Goal: Navigation & Orientation: Find specific page/section

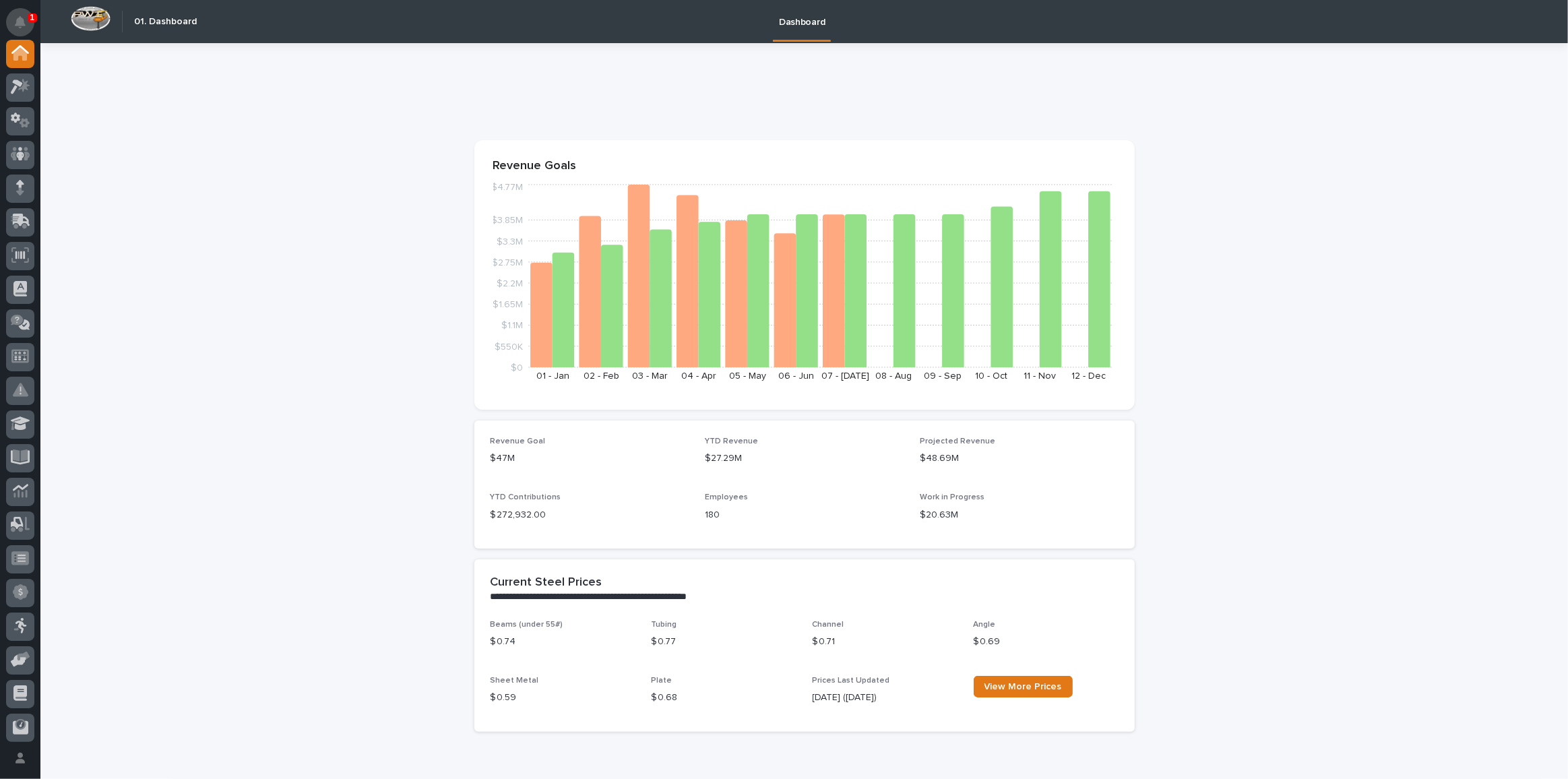
click at [25, 26] on icon "Notifications" at bounding box center [20, 22] width 11 height 12
click at [27, 97] on div at bounding box center [20, 88] width 28 height 28
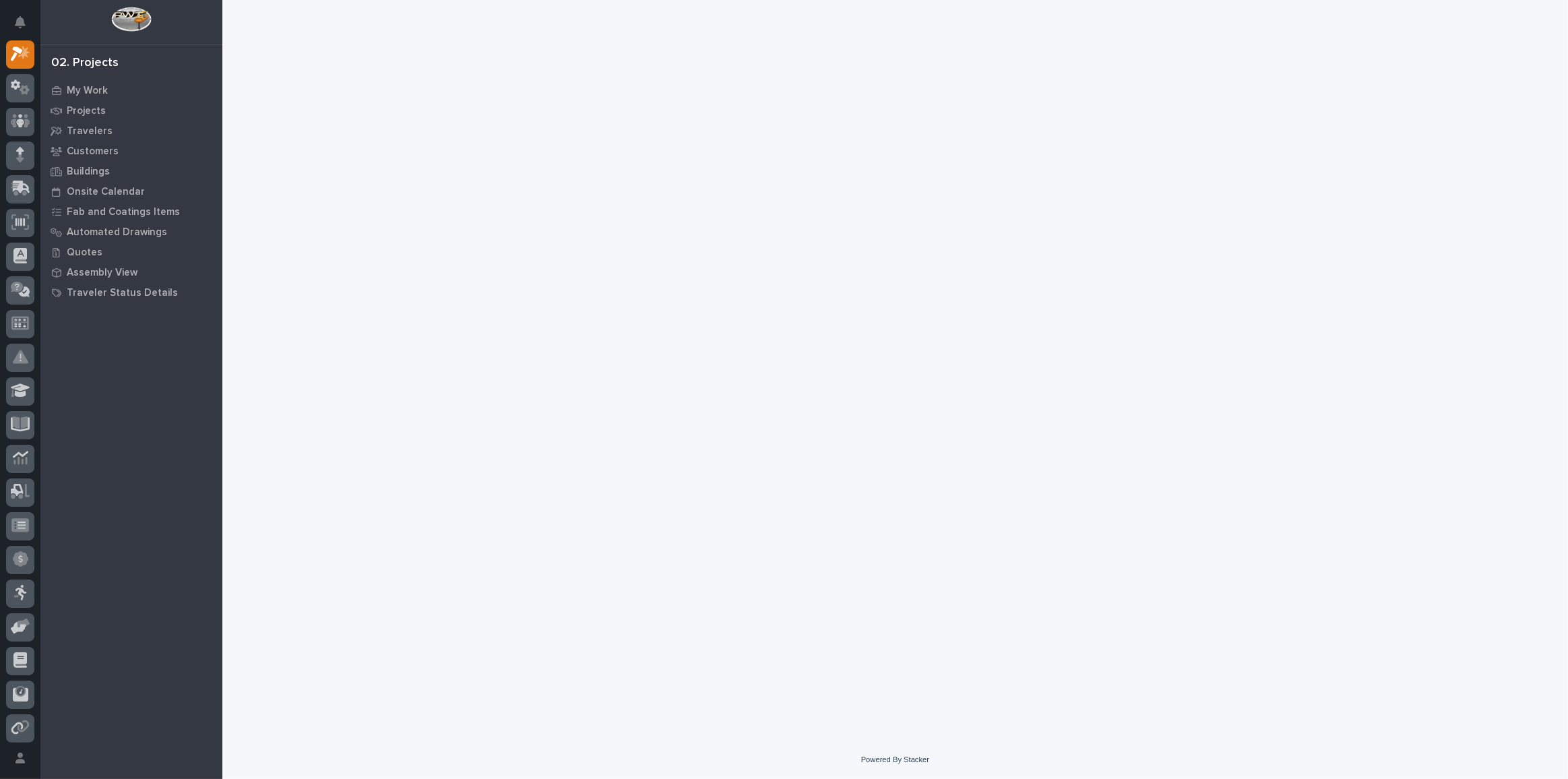
click at [571, 300] on div at bounding box center [895, 353] width 1332 height 707
click at [97, 83] on div "My Work" at bounding box center [131, 90] width 175 height 19
click at [103, 107] on div "Projects" at bounding box center [131, 110] width 175 height 19
click at [100, 92] on p "My Work" at bounding box center [87, 90] width 41 height 12
drag, startPoint x: 461, startPoint y: 103, endPoint x: 529, endPoint y: 185, distance: 106.5
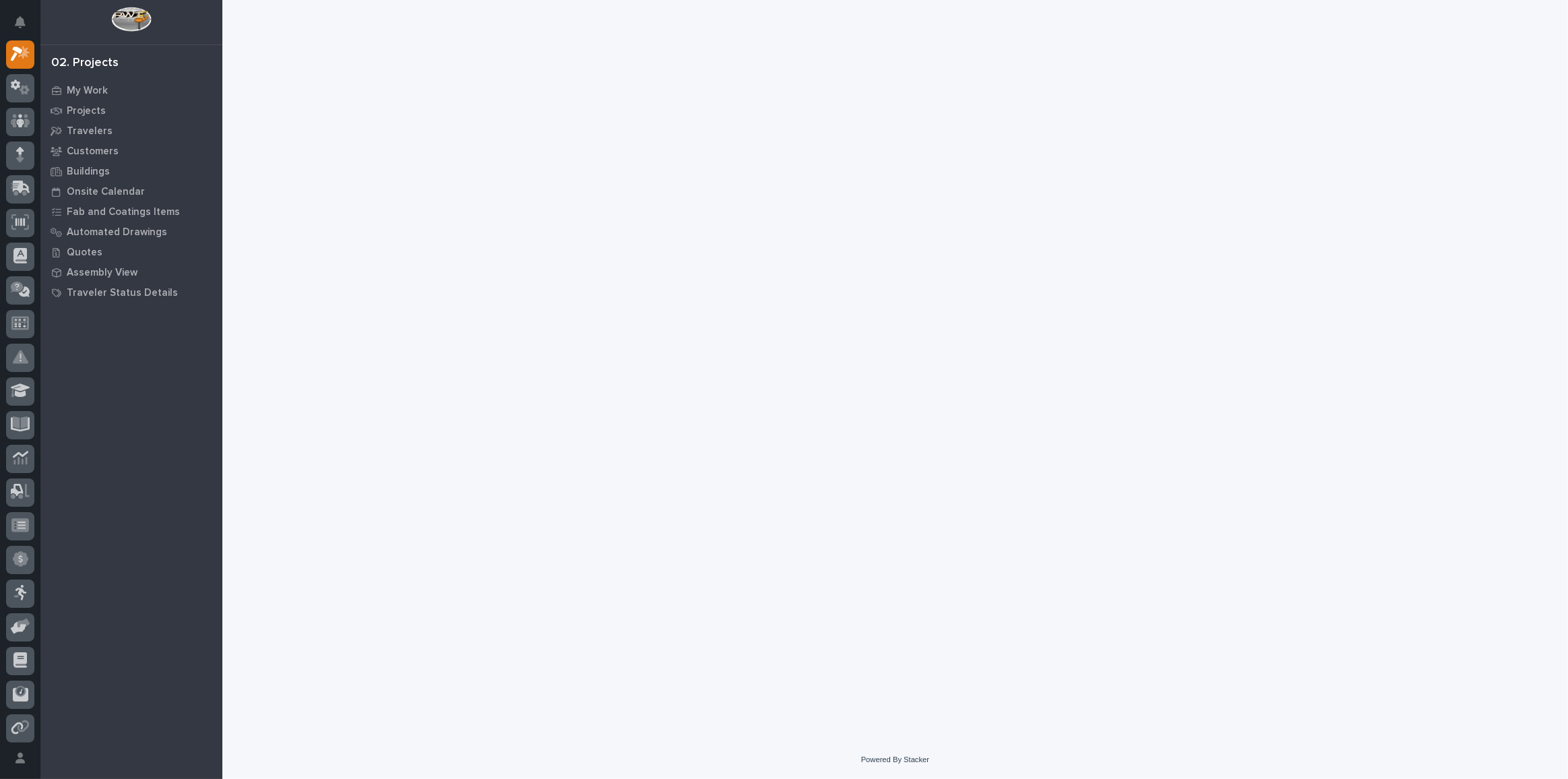
click at [461, 103] on div at bounding box center [895, 353] width 1332 height 707
click at [100, 442] on div "My Work Projects Travelers Customers Buildings Onsite Calendar Fab and Coatings…" at bounding box center [131, 429] width 182 height 698
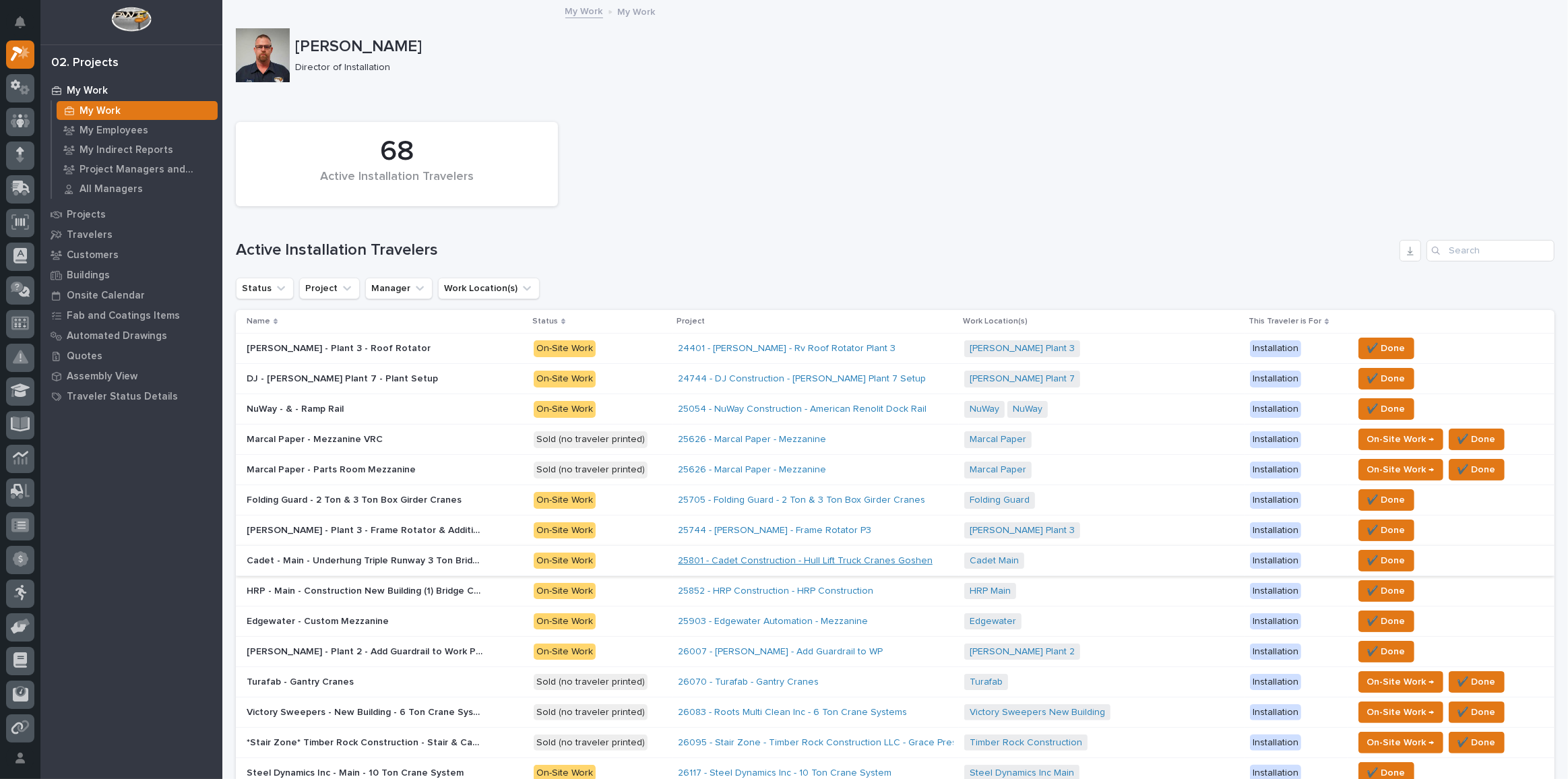
scroll to position [122, 0]
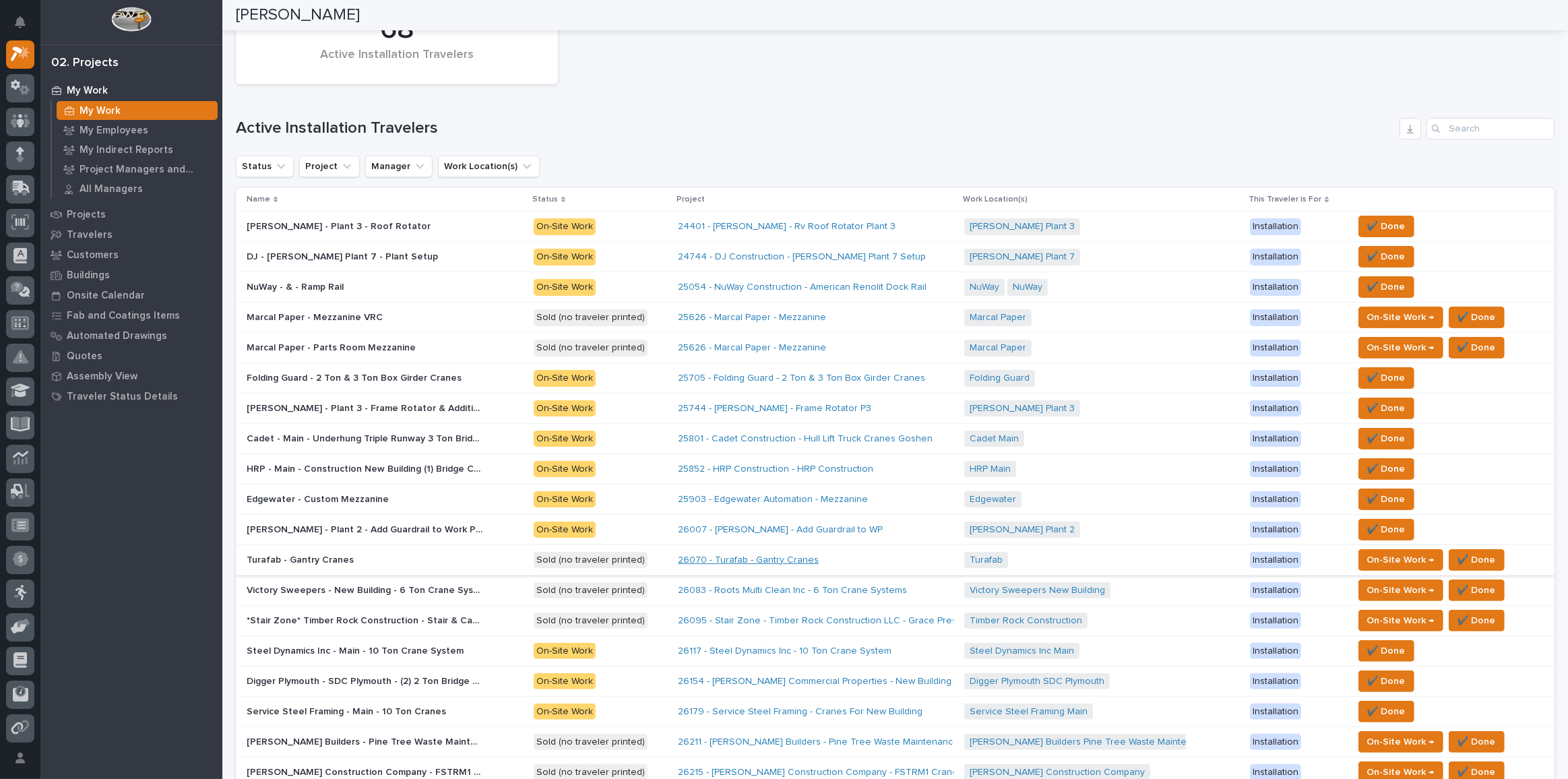
click at [729, 557] on link "26070 - Turafab - Gantry Cranes" at bounding box center [748, 560] width 141 height 11
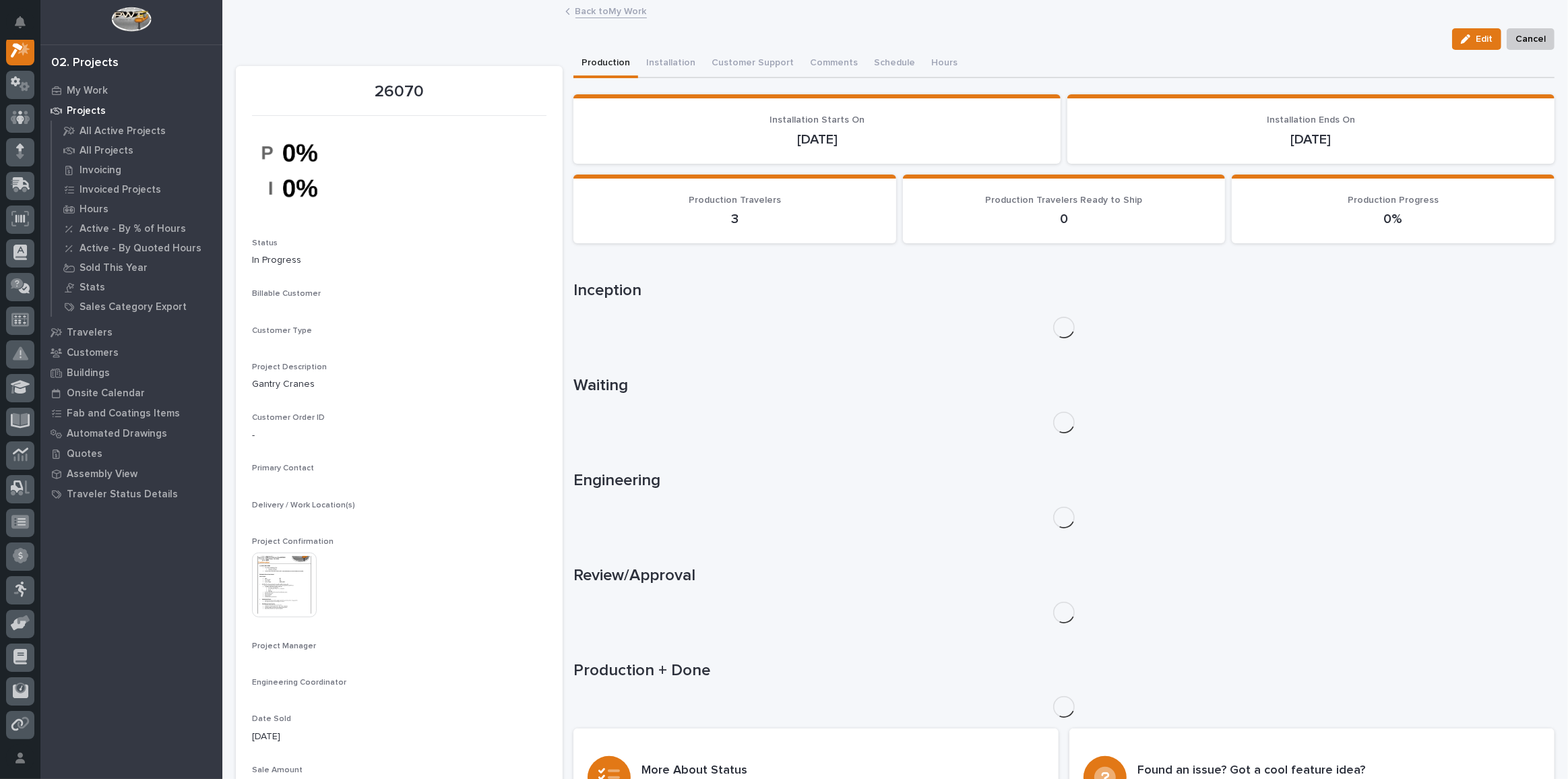
scroll to position [33, 0]
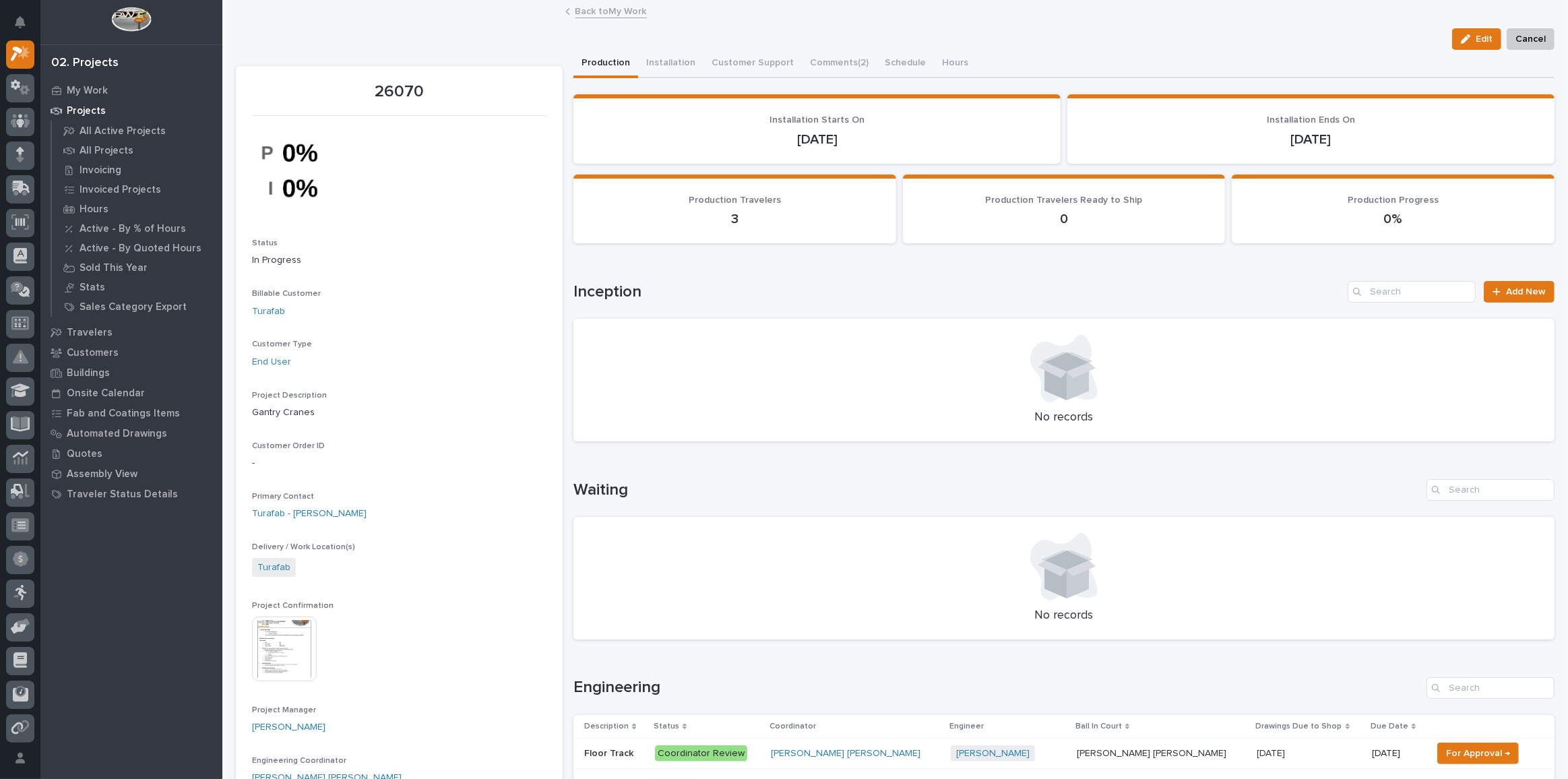
click at [289, 639] on img at bounding box center [284, 649] width 65 height 65
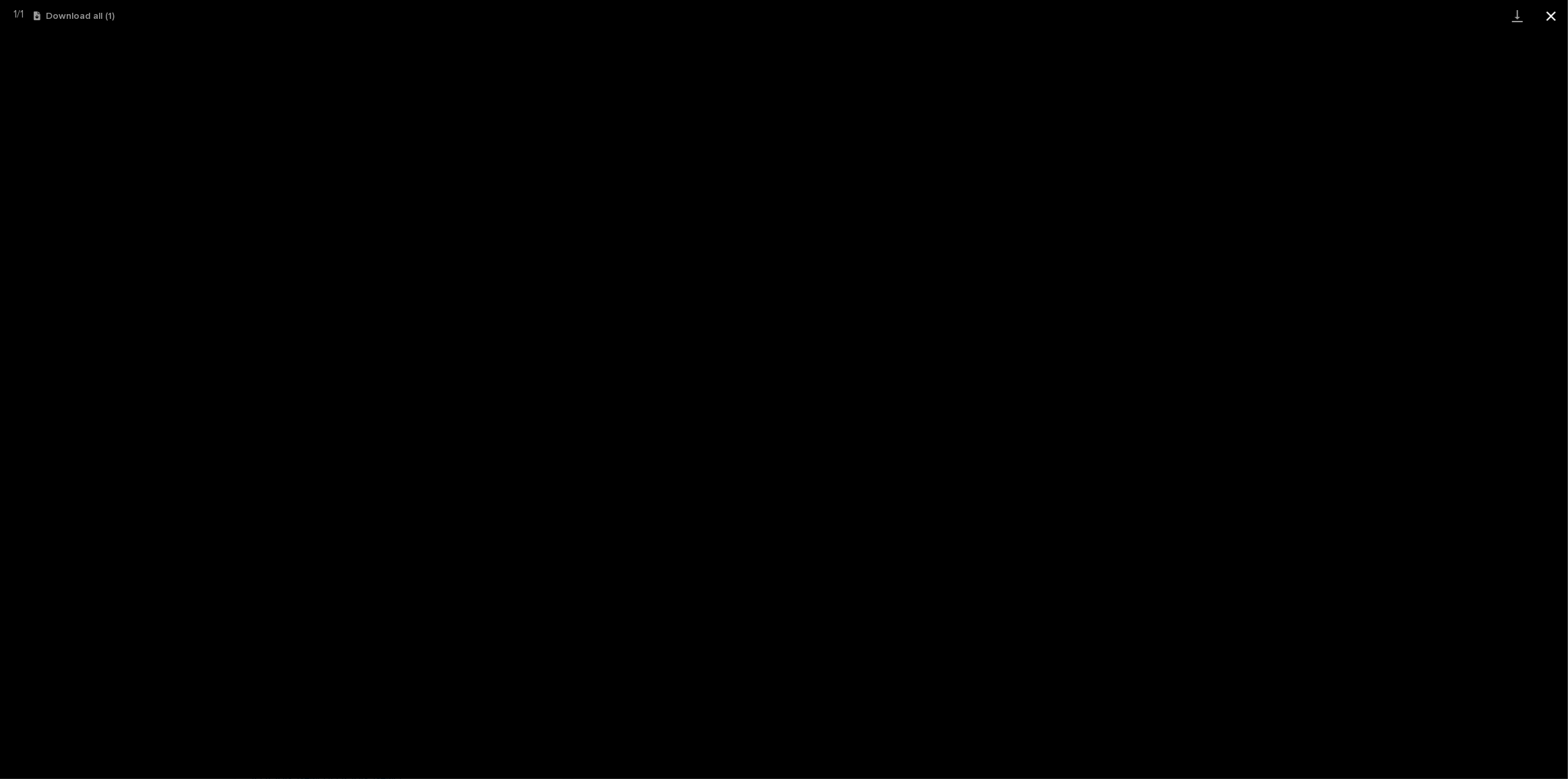
click at [1546, 11] on button "Close gallery" at bounding box center [1551, 15] width 34 height 32
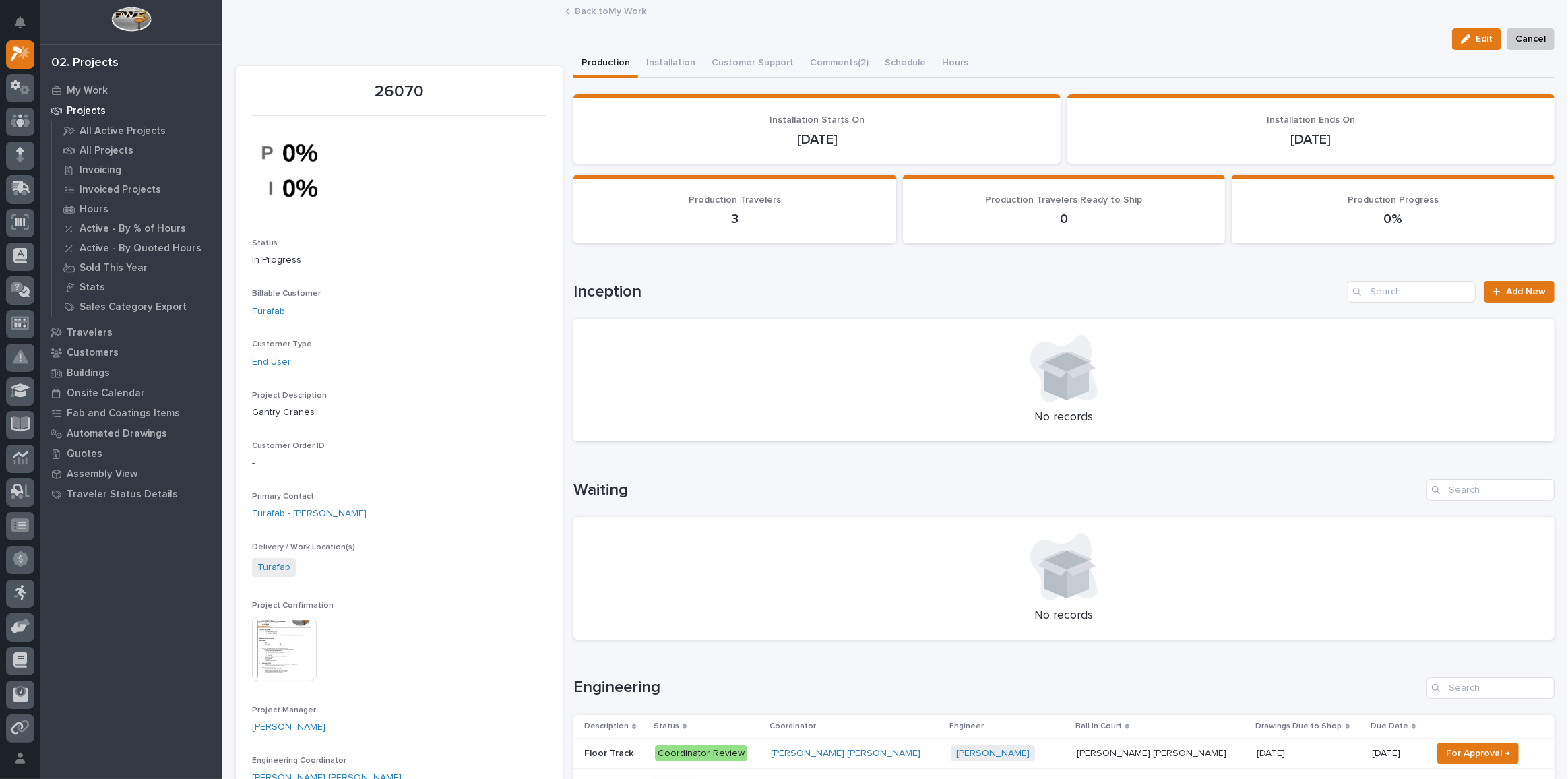
click at [590, 11] on link "Back to My Work" at bounding box center [611, 11] width 72 height 15
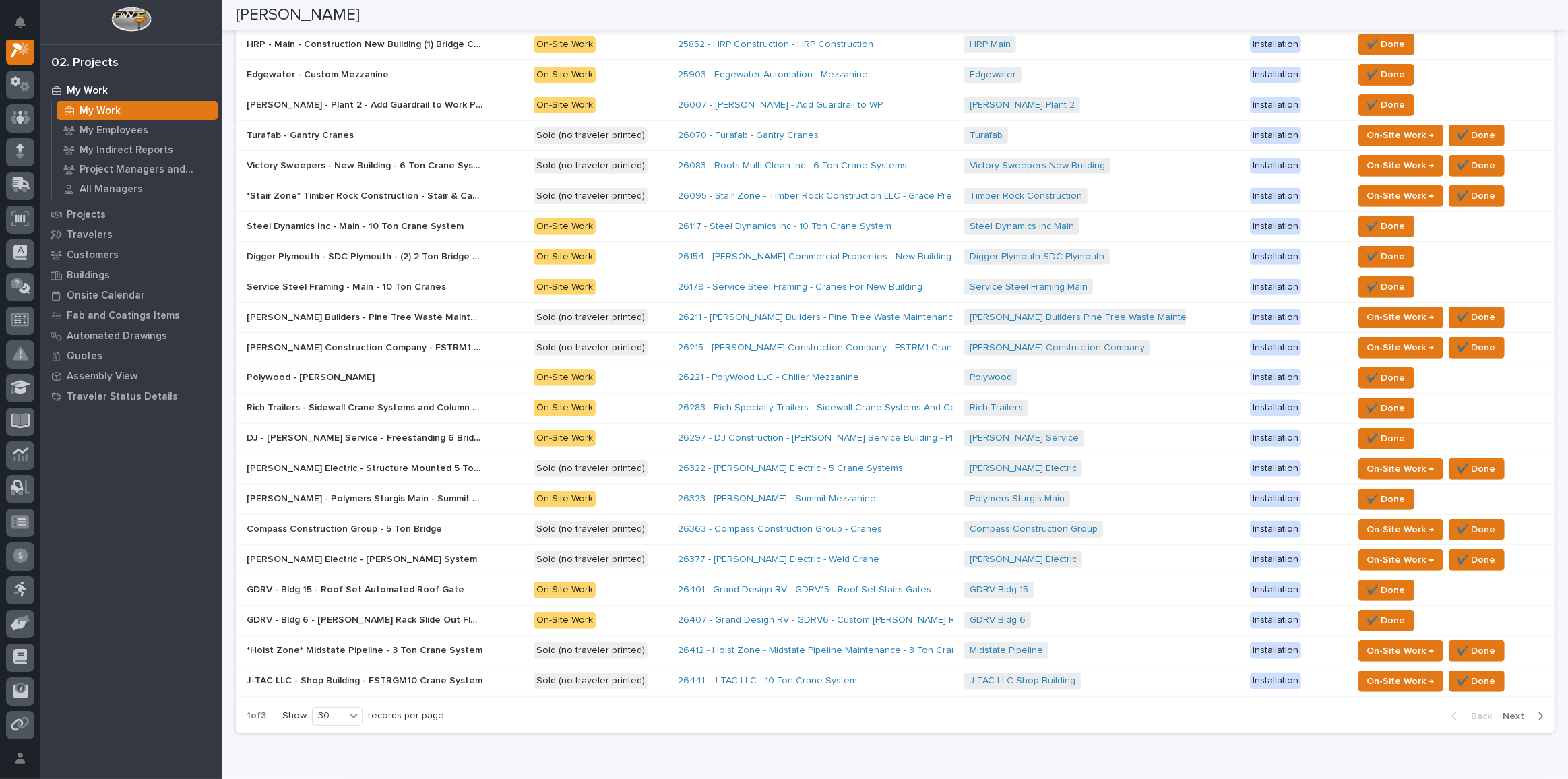
scroll to position [608, 0]
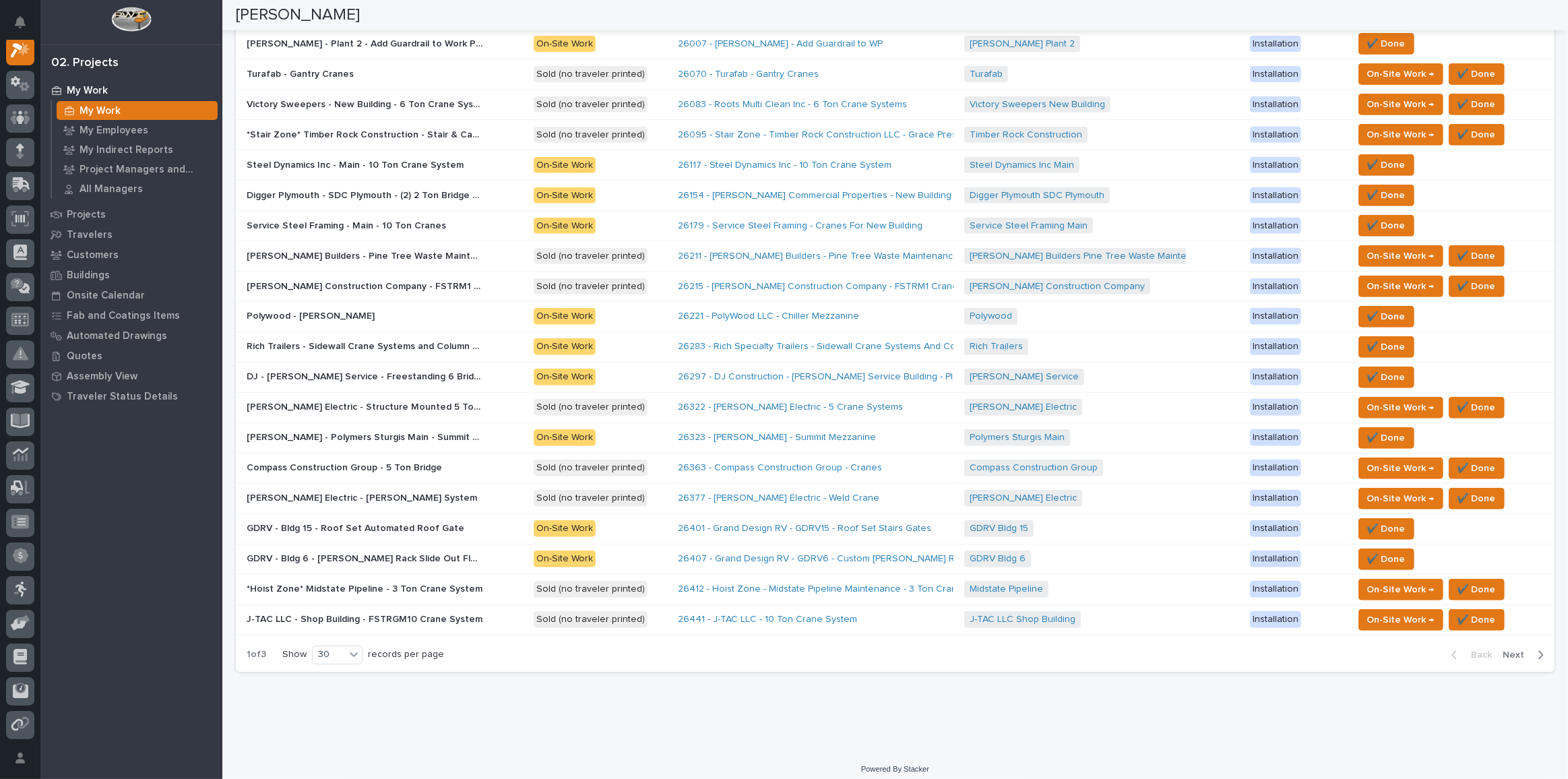
click at [335, 432] on p "[PERSON_NAME] - Polymers Sturgis Main - Summit Mezz" at bounding box center [366, 436] width 238 height 14
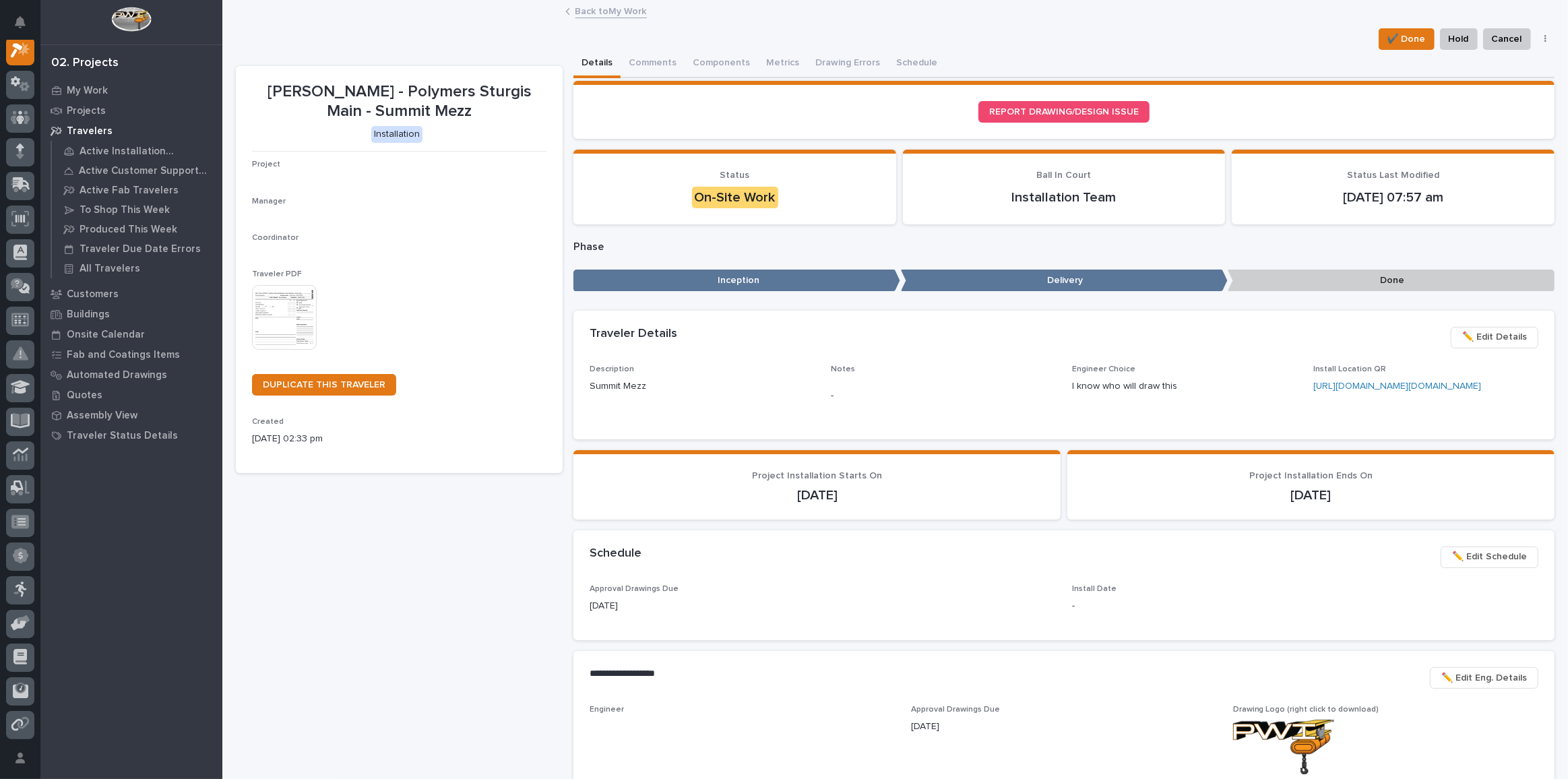
scroll to position [33, 0]
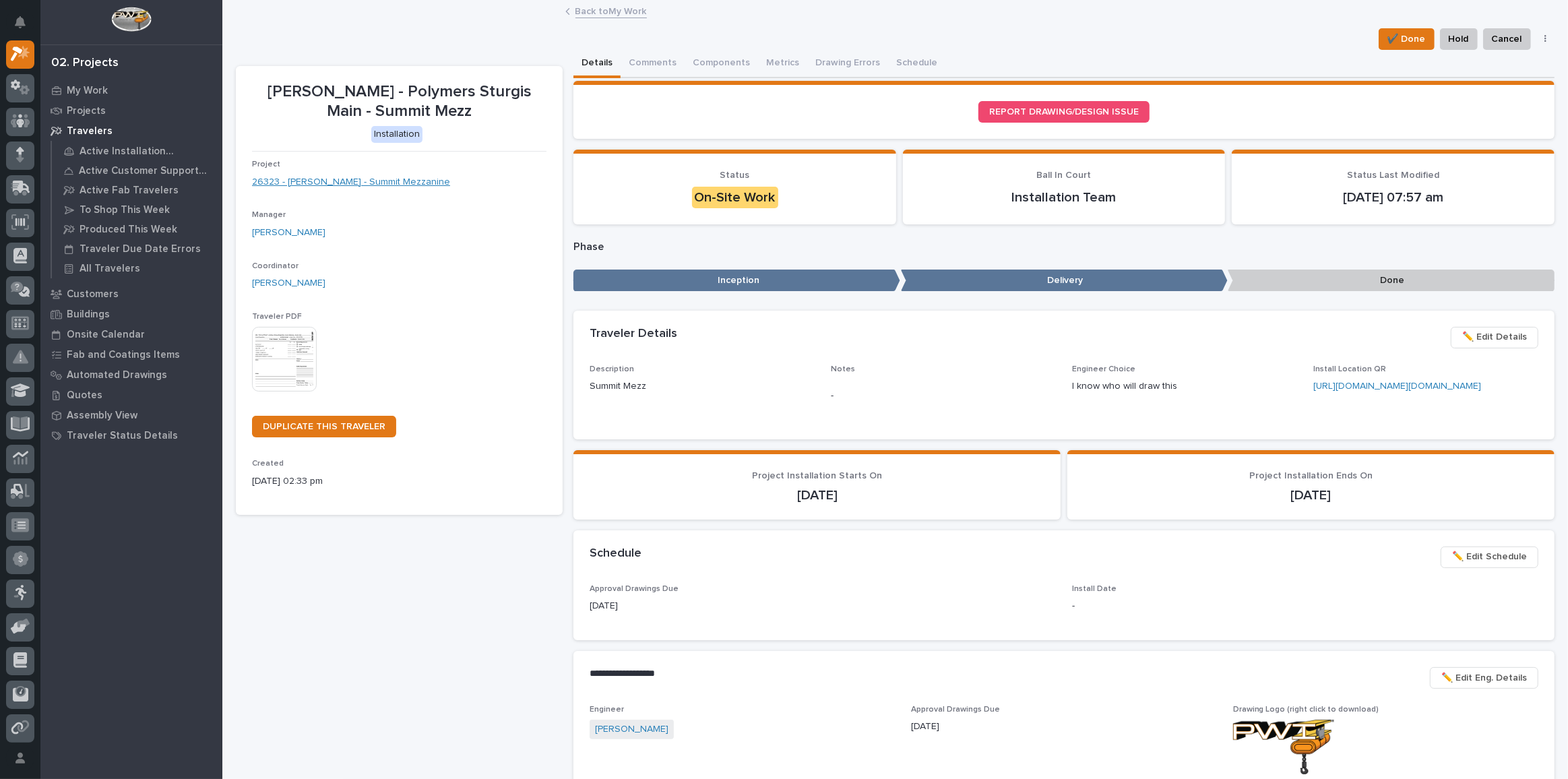
click at [356, 181] on link "26323 - [PERSON_NAME] - Summit Mezzanine" at bounding box center [351, 182] width 198 height 14
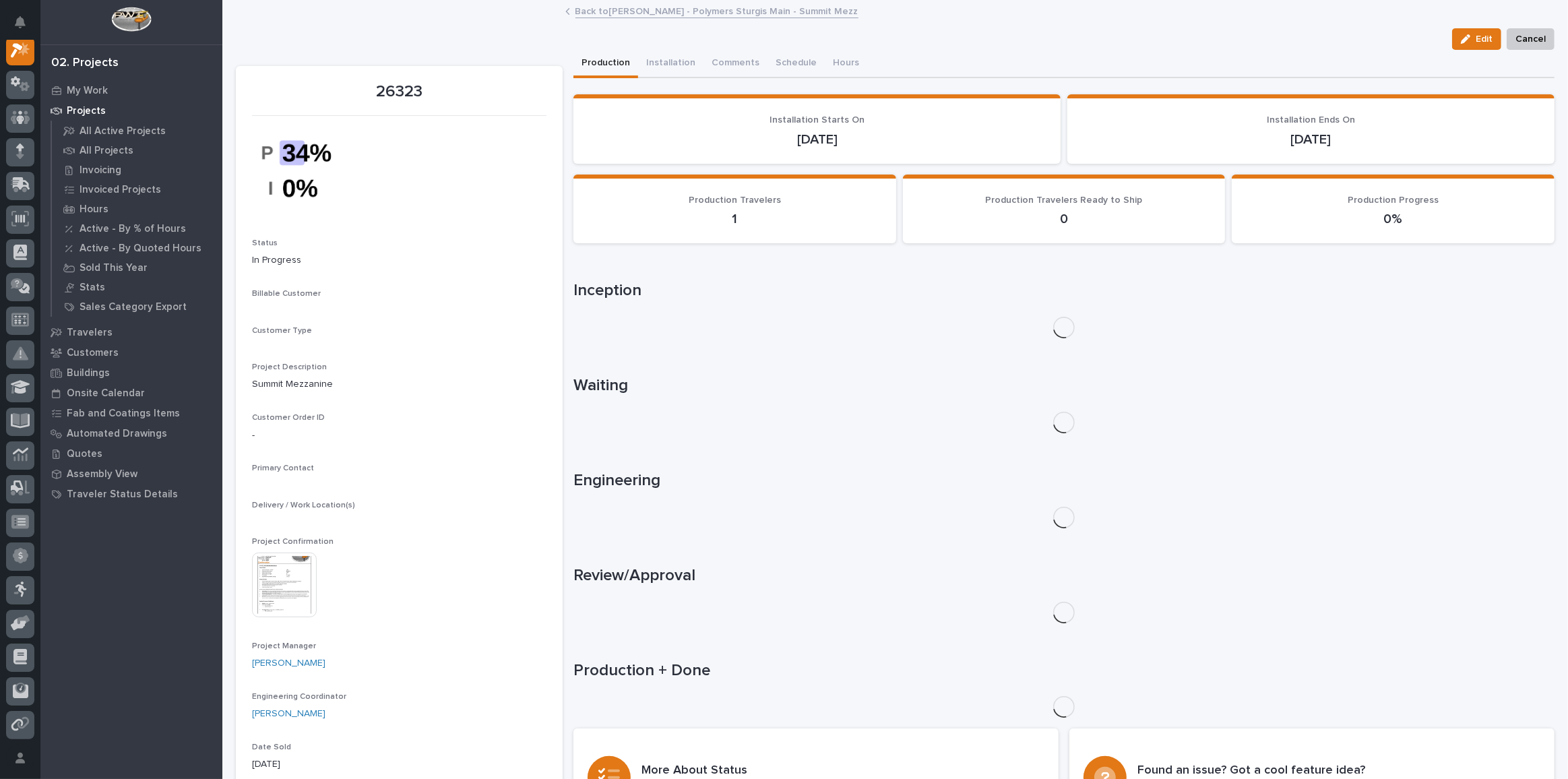
scroll to position [33, 0]
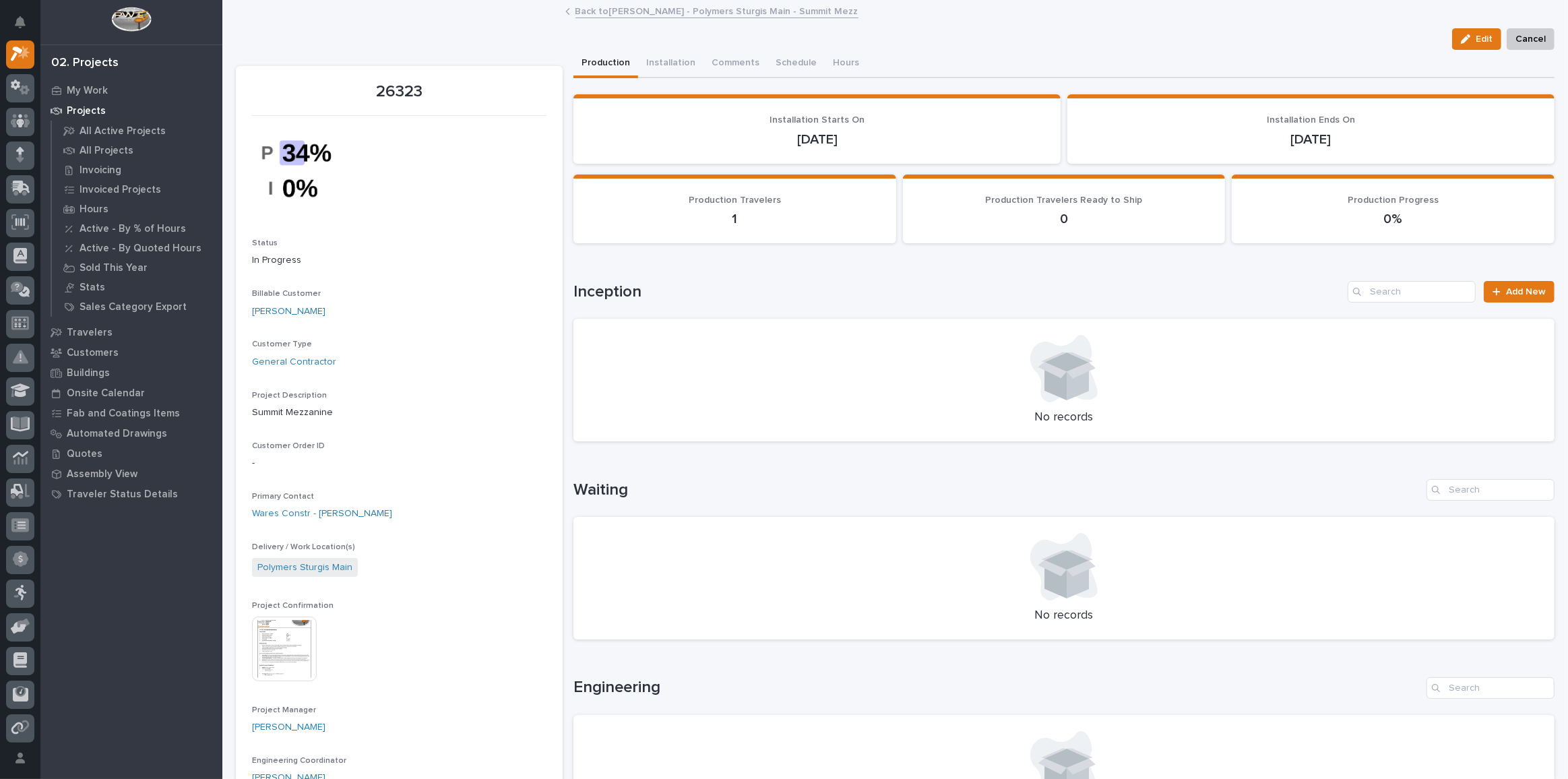
click at [272, 639] on img at bounding box center [284, 649] width 65 height 65
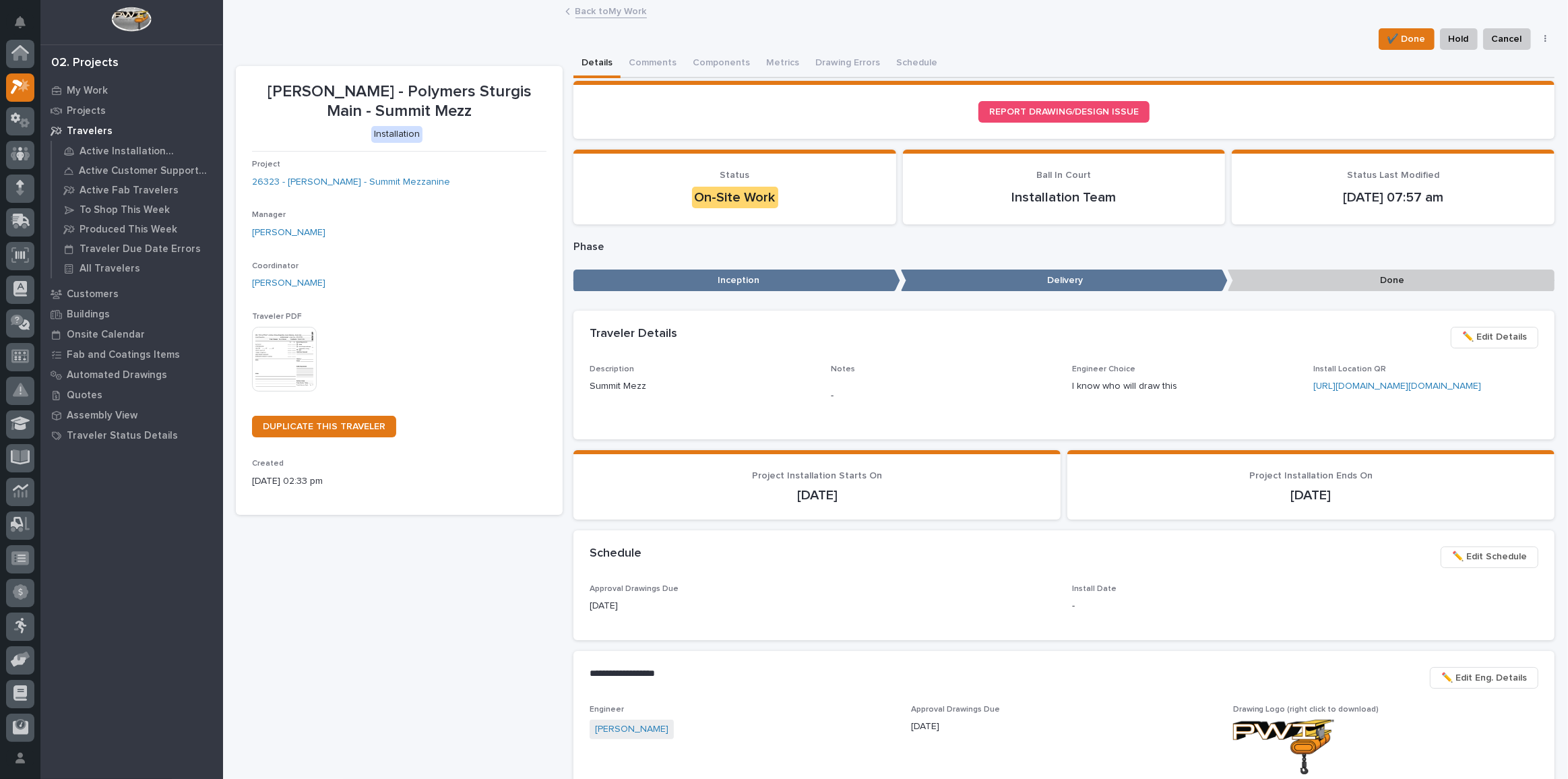
scroll to position [36, 0]
click at [360, 181] on link "26323 - [PERSON_NAME] - Summit Mezzanine" at bounding box center [351, 182] width 198 height 14
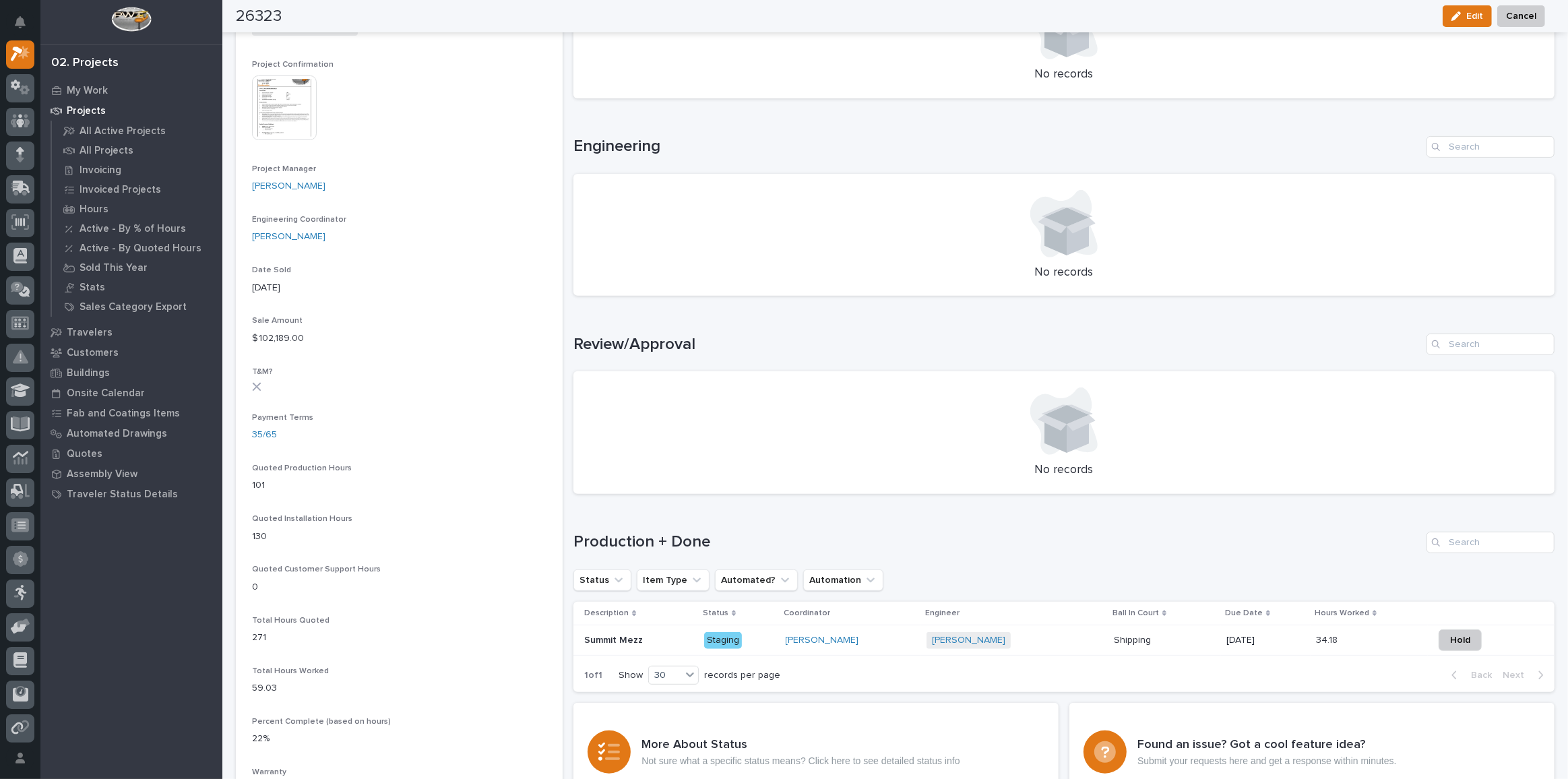
scroll to position [551, 0]
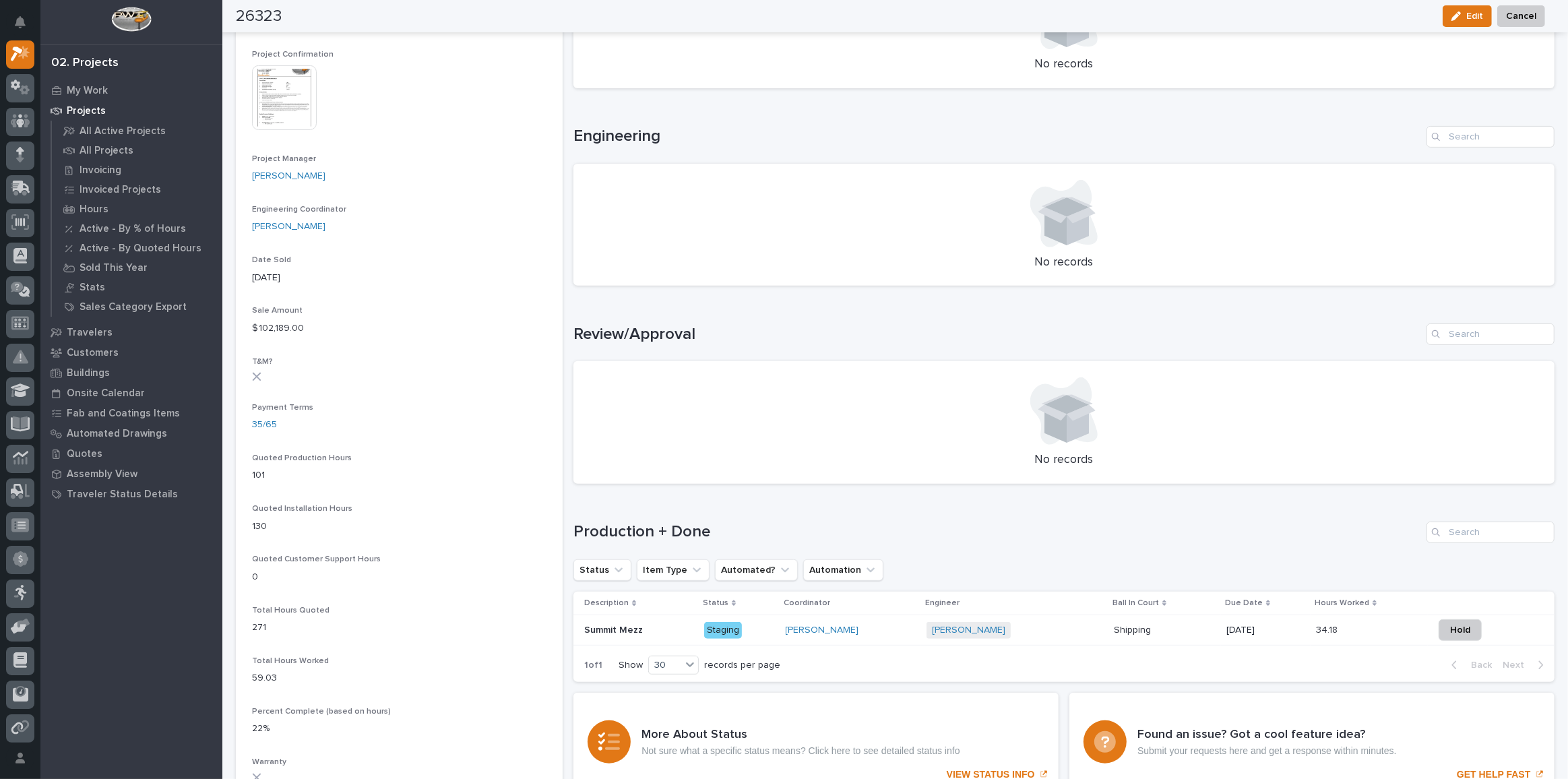
click at [615, 625] on p "Summit Mezz" at bounding box center [614, 629] width 61 height 14
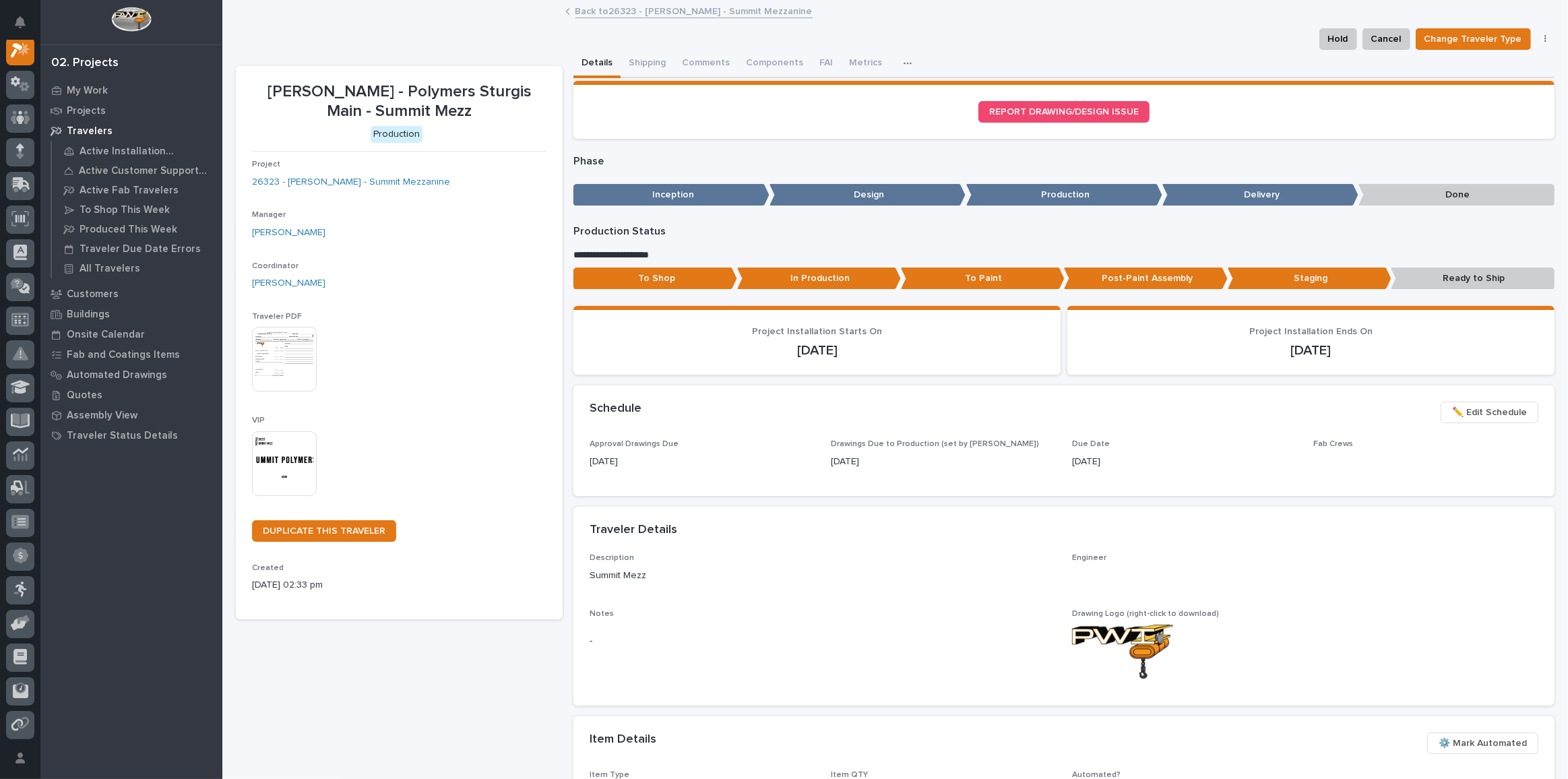
scroll to position [33, 0]
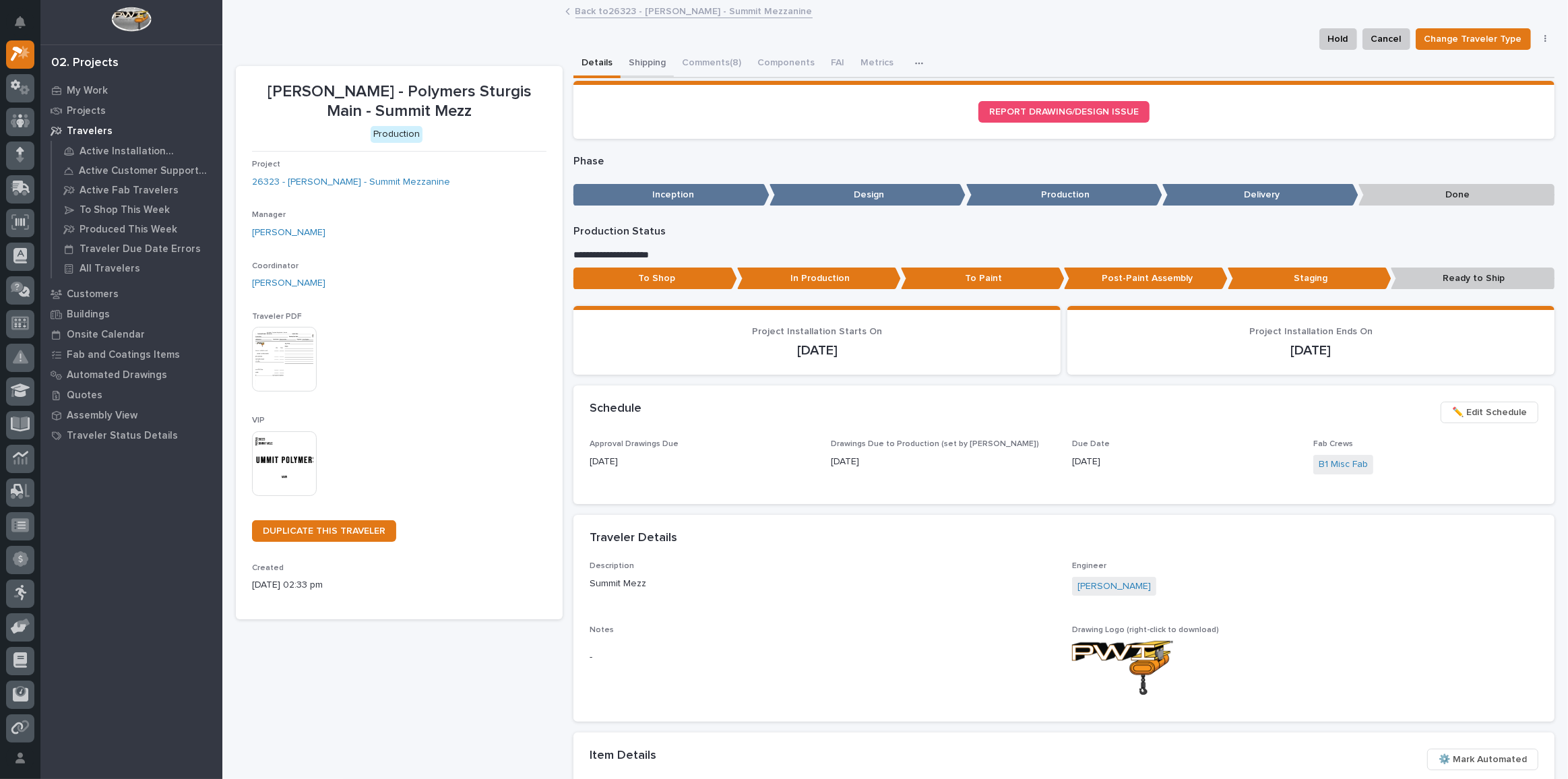
click at [639, 58] on button "Shipping" at bounding box center [647, 64] width 53 height 28
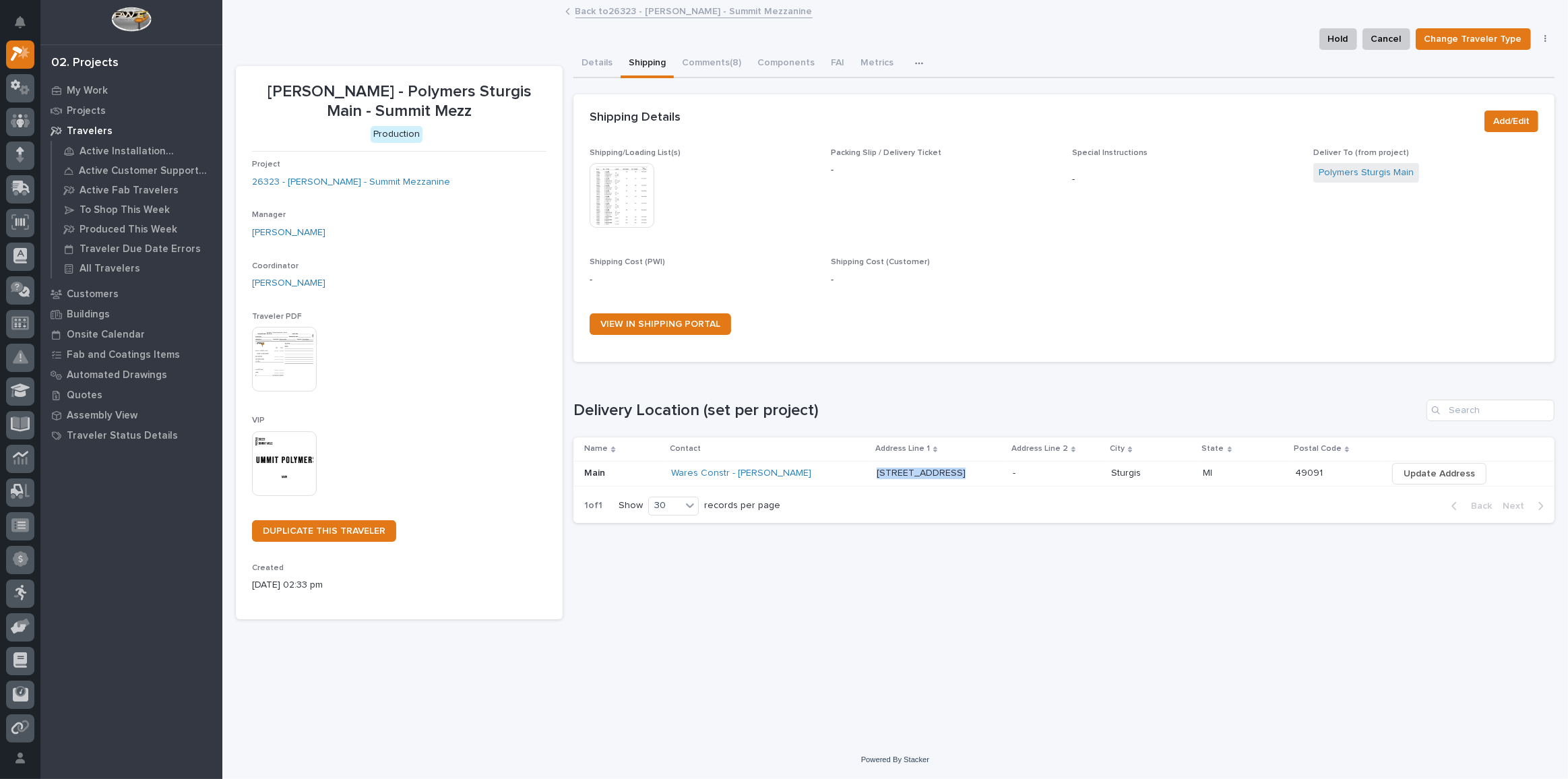
click at [871, 472] on td "[STREET_ADDRESS] [STREET_ADDRESS]" at bounding box center [939, 473] width 136 height 25
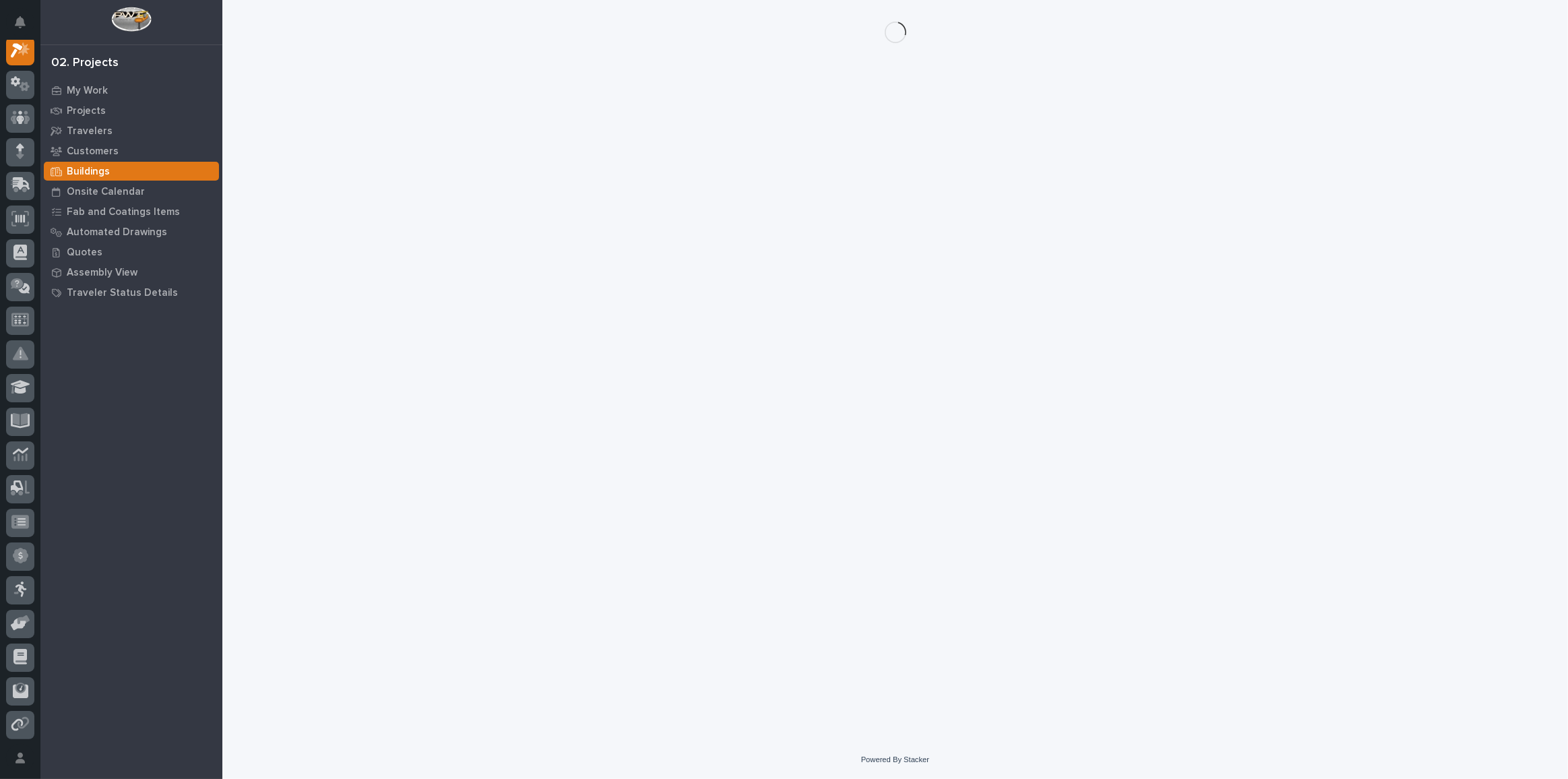
click at [1207, 508] on div "Loading... Saving… Loading... Saving…" at bounding box center [895, 353] width 1332 height 707
